Goal: Information Seeking & Learning: Stay updated

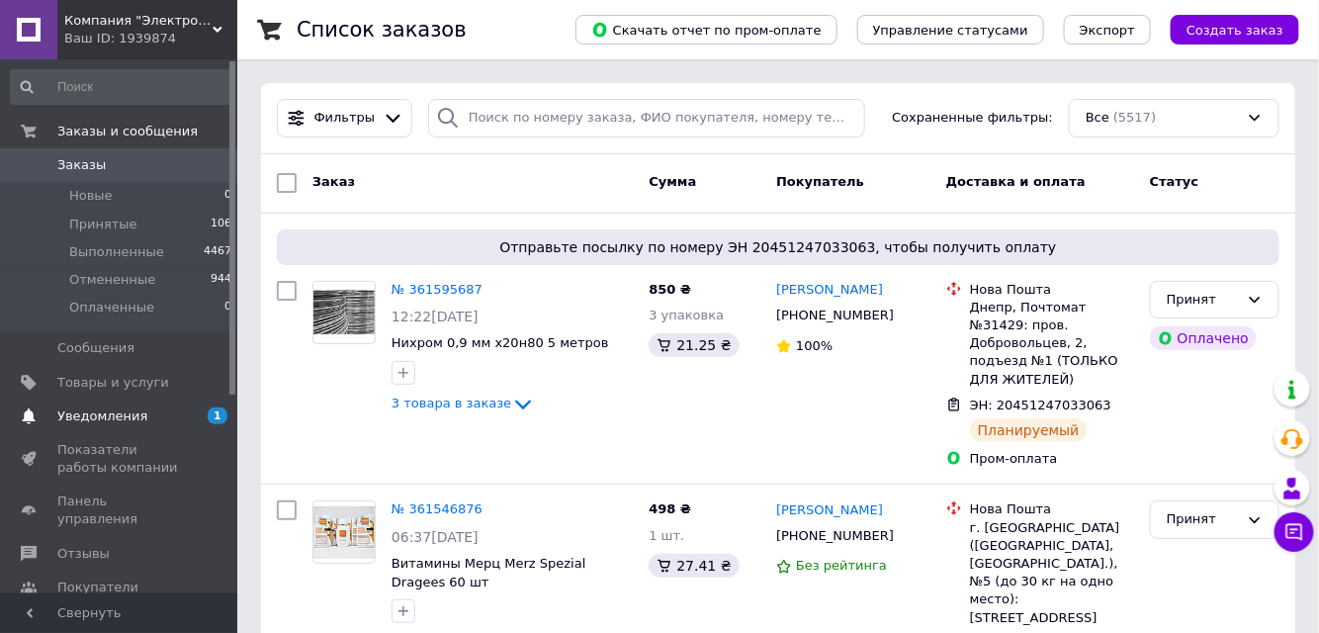
click at [167, 416] on span "Уведомления" at bounding box center [120, 416] width 126 height 18
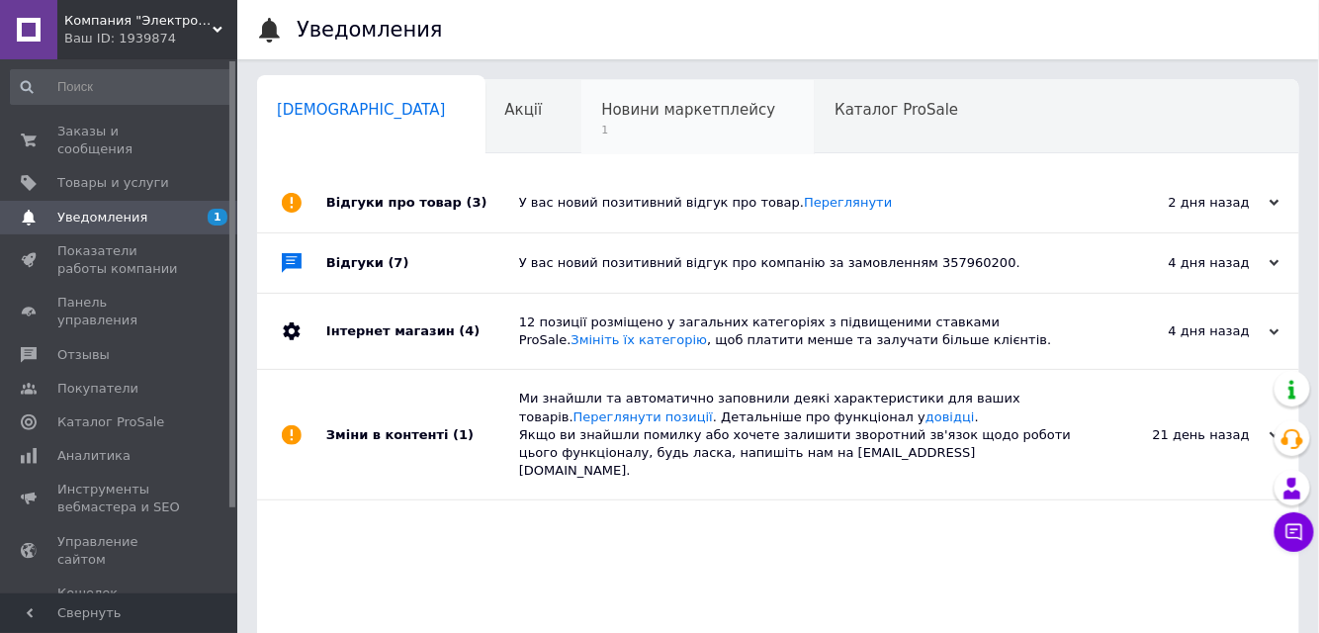
click at [601, 127] on span "1" at bounding box center [688, 130] width 174 height 15
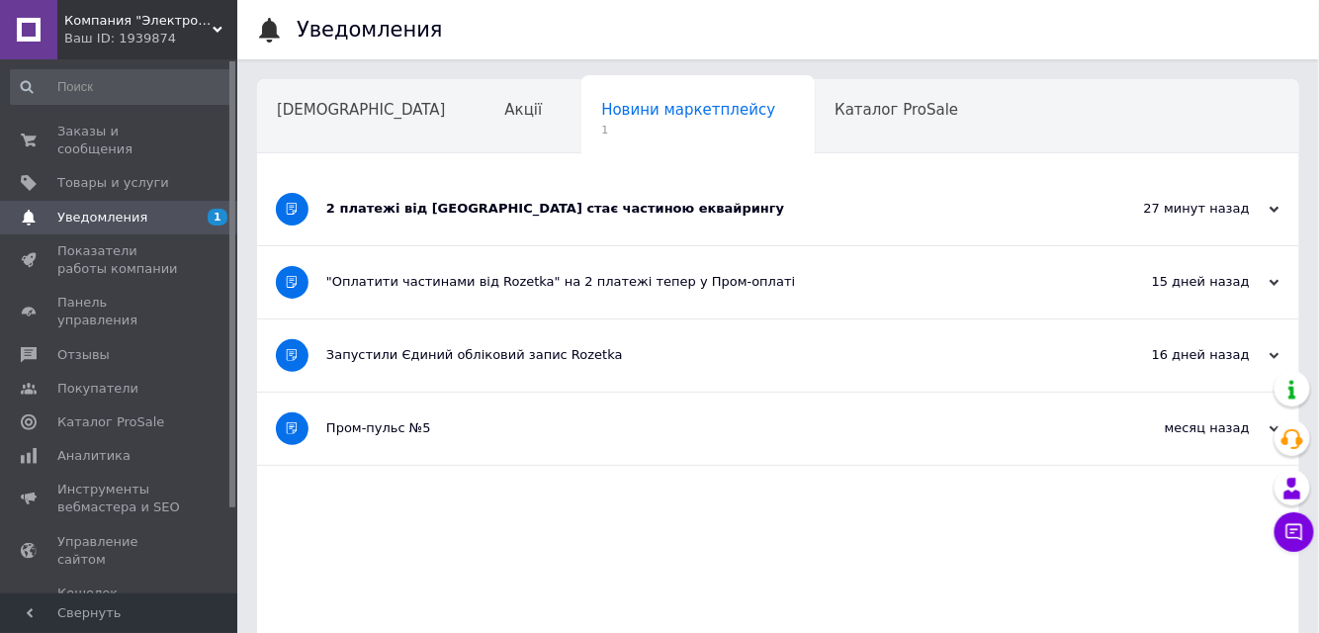
click at [437, 210] on div "2 платежі від [GEOGRAPHIC_DATA] стає частиною еквайрингу" at bounding box center [704, 209] width 756 height 18
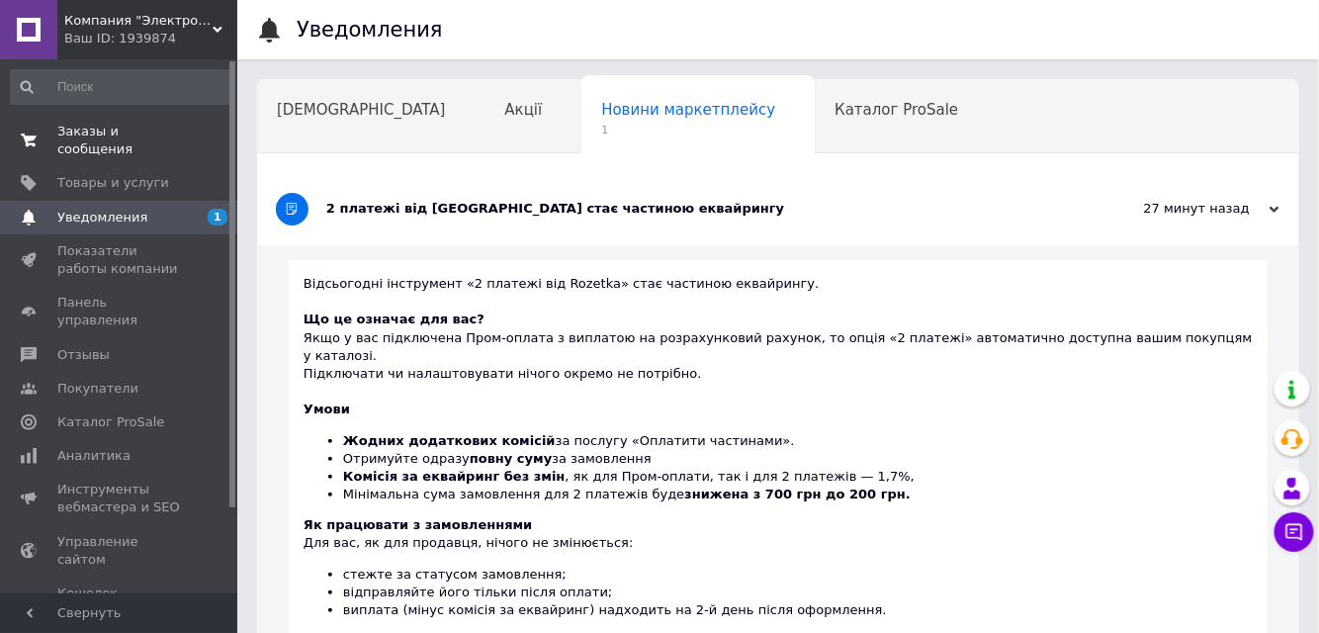
click at [179, 135] on span "Заказы и сообщения" at bounding box center [120, 141] width 126 height 36
